Goal: Obtain resource: Download file/media

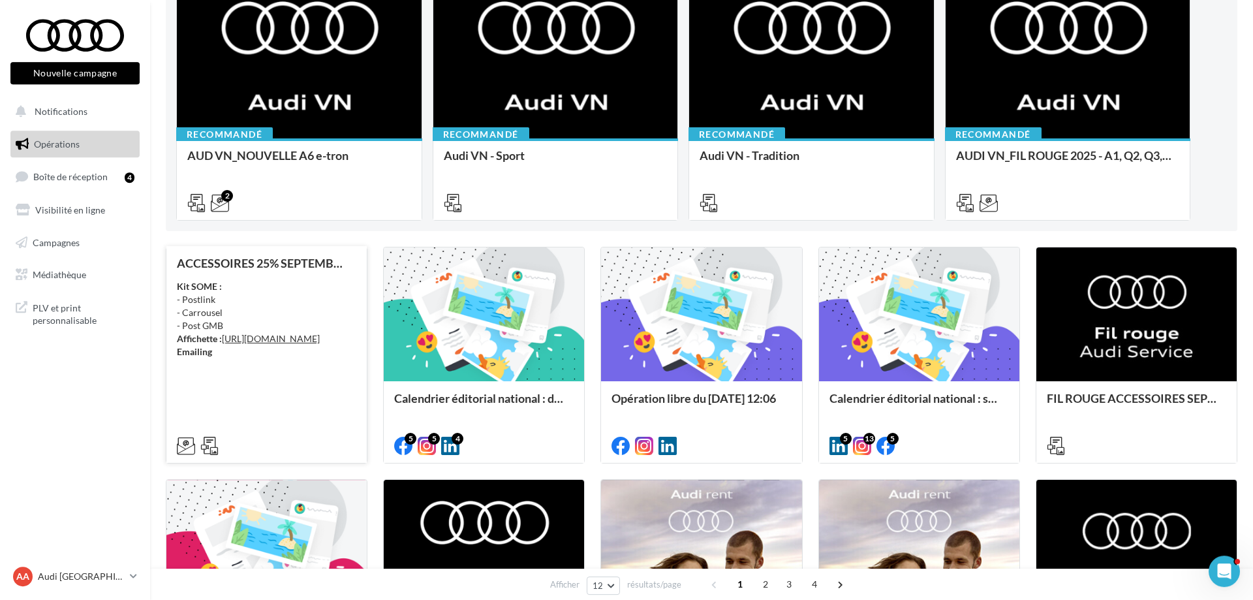
scroll to position [200, 0]
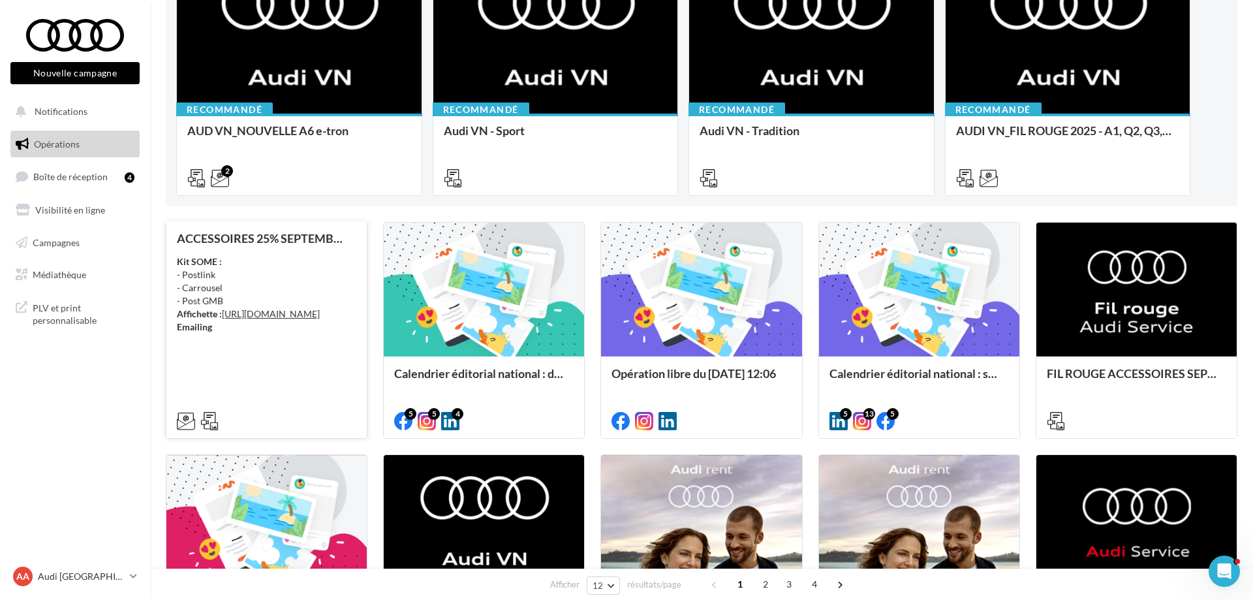
click at [295, 268] on div "Kit SOME : - Postlink - Carrousel - Post GMB Affichette : https://audi.get-it-s…" at bounding box center [266, 294] width 179 height 78
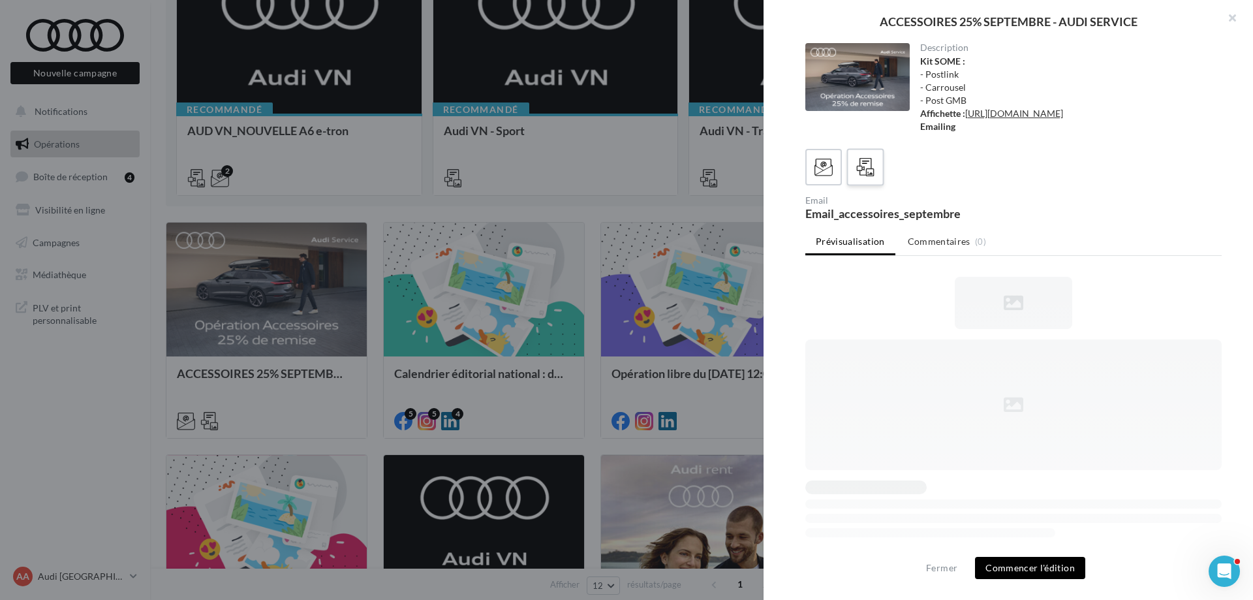
click at [870, 177] on icon at bounding box center [865, 167] width 19 height 19
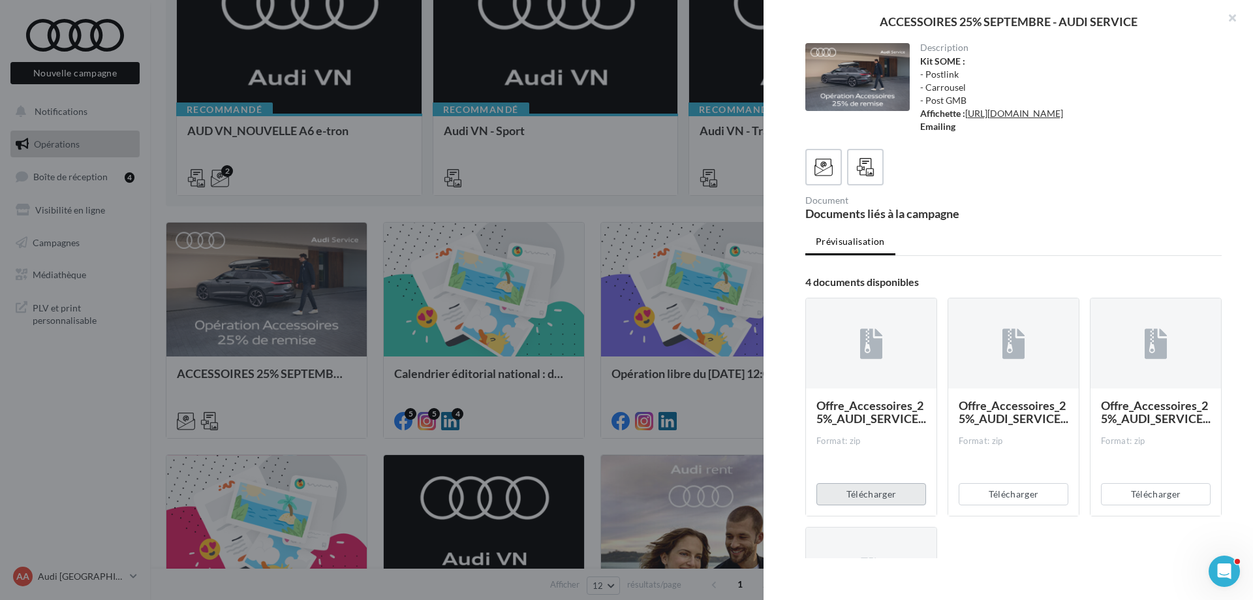
click at [893, 505] on button "Télécharger" at bounding box center [871, 494] width 110 height 22
click at [1033, 505] on button "Télécharger" at bounding box center [1014, 494] width 110 height 22
click at [1121, 505] on button "Télécharger" at bounding box center [1156, 494] width 110 height 22
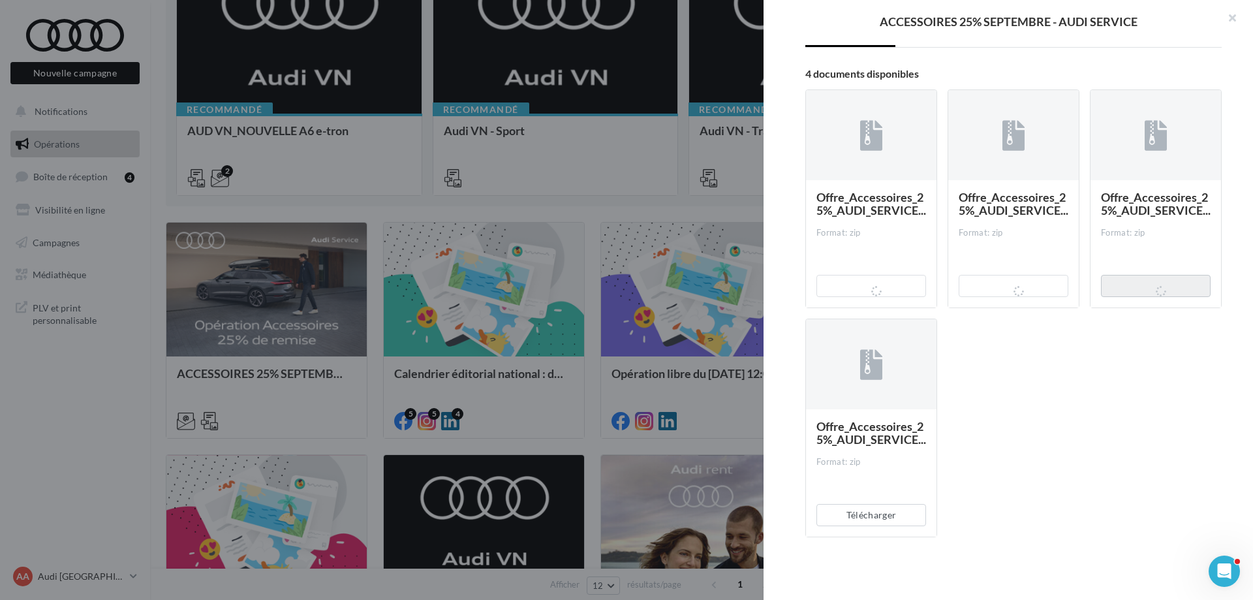
scroll to position [0, 0]
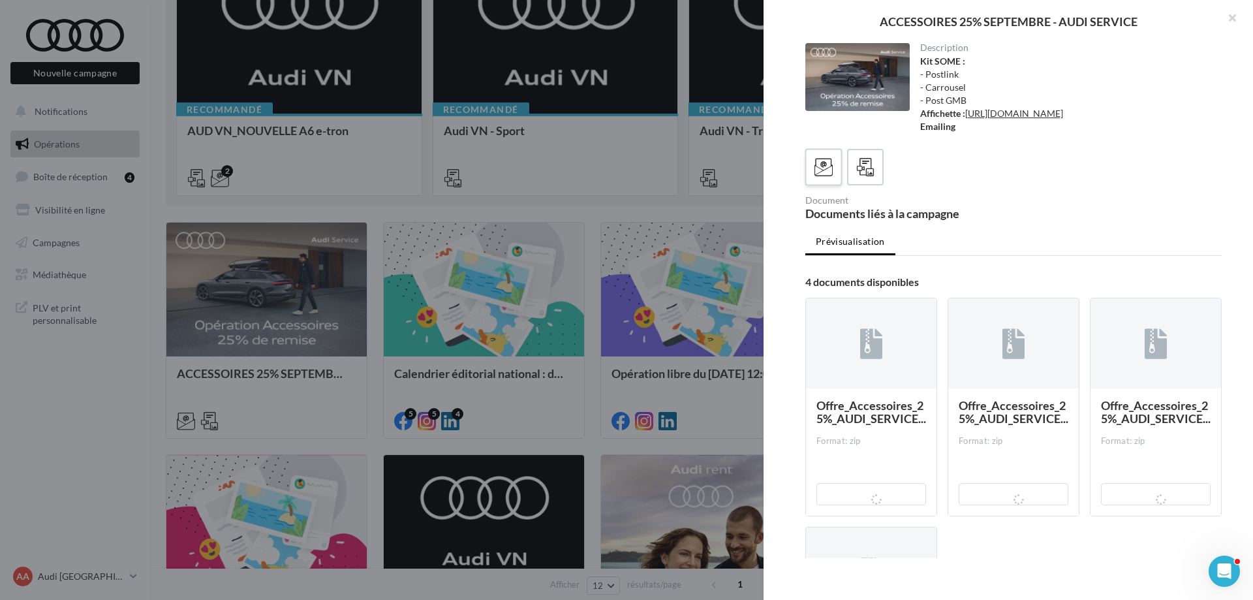
click at [841, 185] on div at bounding box center [1013, 167] width 416 height 37
click at [84, 348] on div "ACCESSOIRES 25% SEPTEMBRE - AUDI SERVICE Description Kit SOME : - Postlink - Ca…" at bounding box center [626, 300] width 1253 height 600
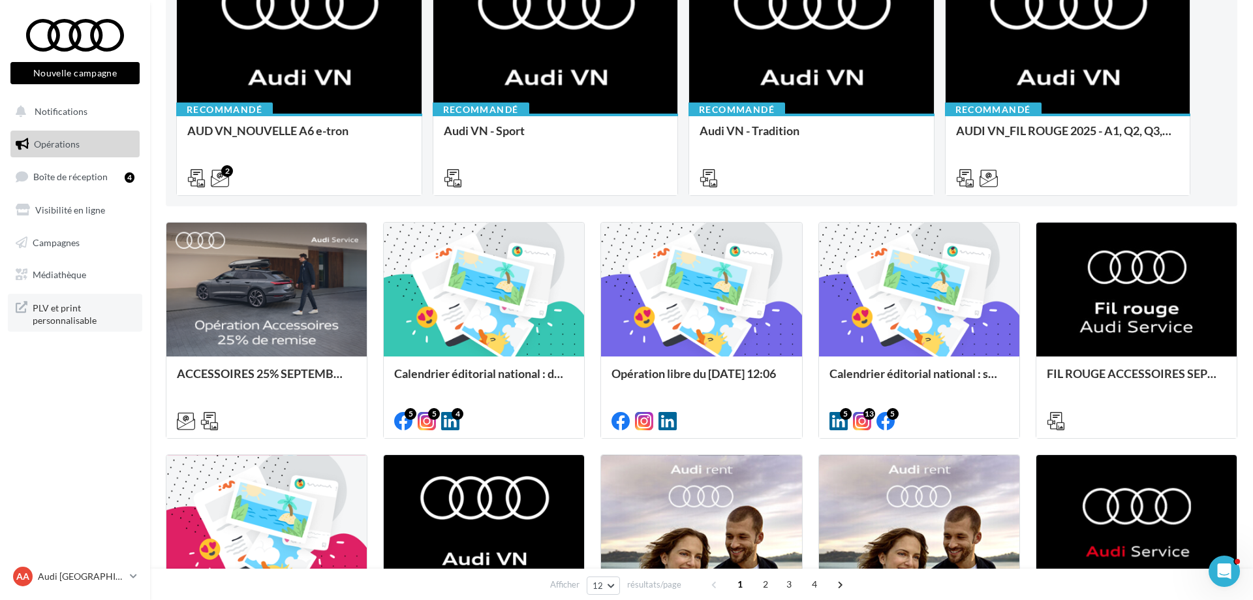
click at [78, 315] on span "PLV et print personnalisable" at bounding box center [84, 313] width 102 height 28
click at [73, 266] on link "Médiathèque" at bounding box center [75, 274] width 134 height 27
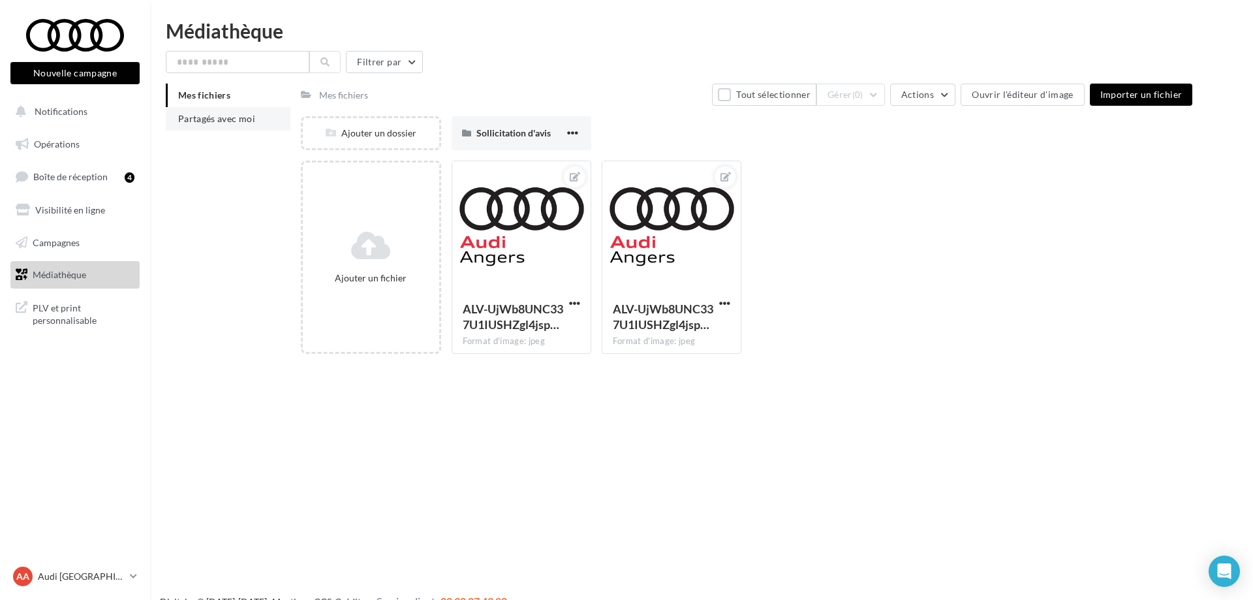
click at [272, 121] on li "Partagés avec moi" at bounding box center [228, 118] width 125 height 23
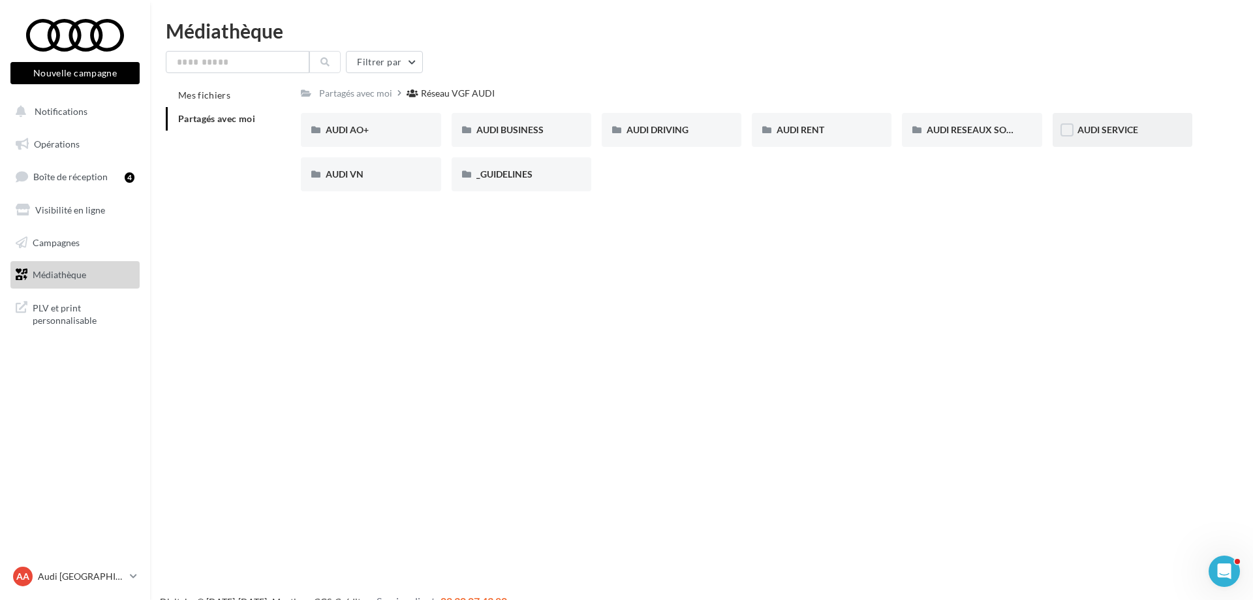
click at [1098, 121] on div "AUDI SERVICE" at bounding box center [1123, 130] width 140 height 34
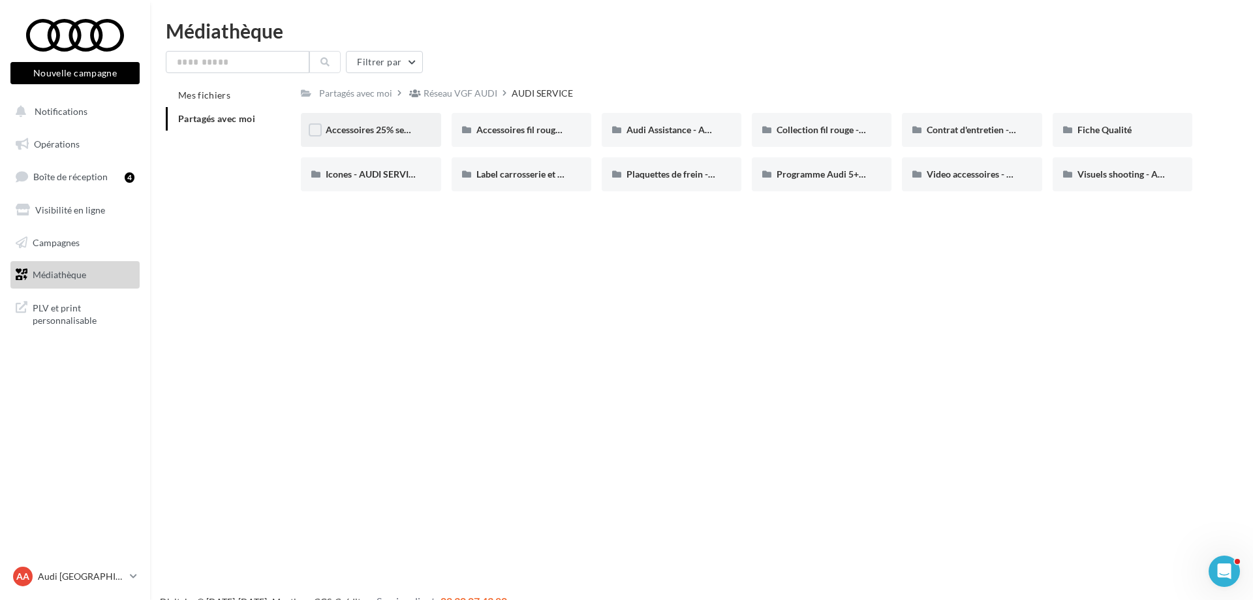
click at [377, 134] on span "Accessoires 25% septembre - AUDI SERVICE" at bounding box center [416, 129] width 181 height 11
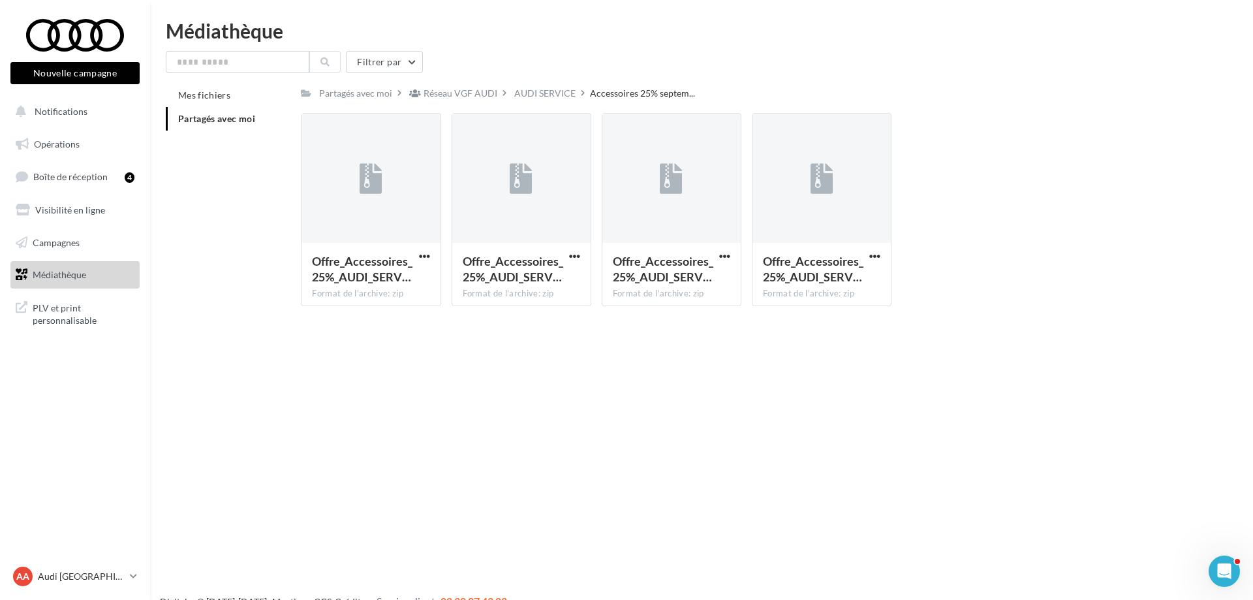
click at [538, 90] on div "AUDI SERVICE" at bounding box center [544, 93] width 61 height 13
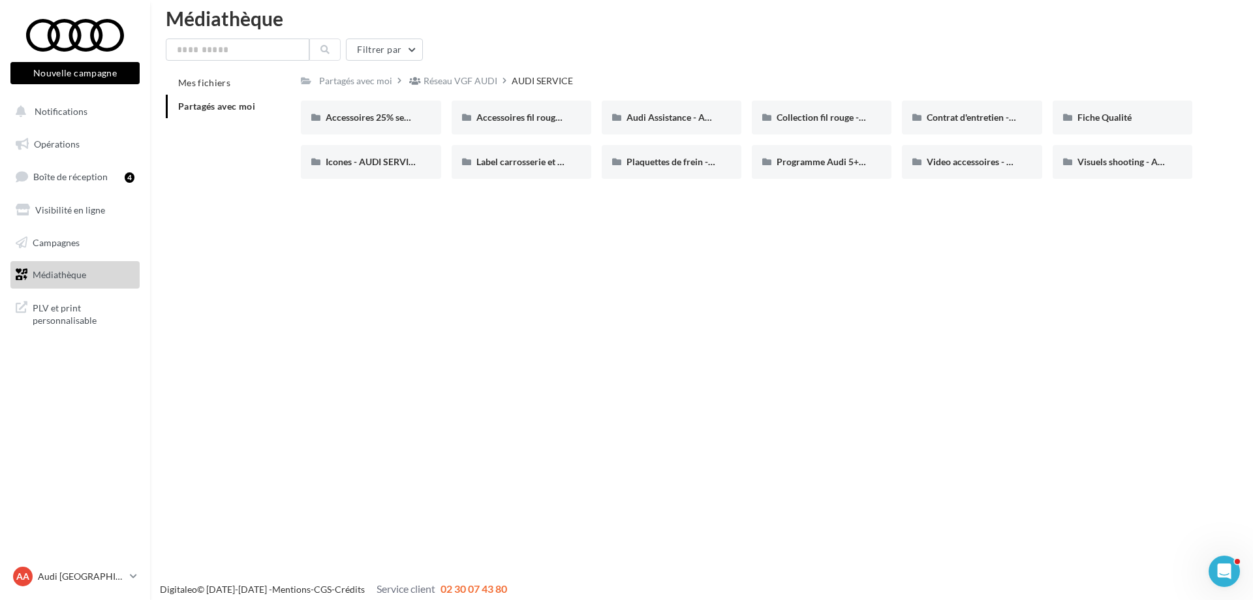
scroll to position [21, 0]
